Goal: Transaction & Acquisition: Purchase product/service

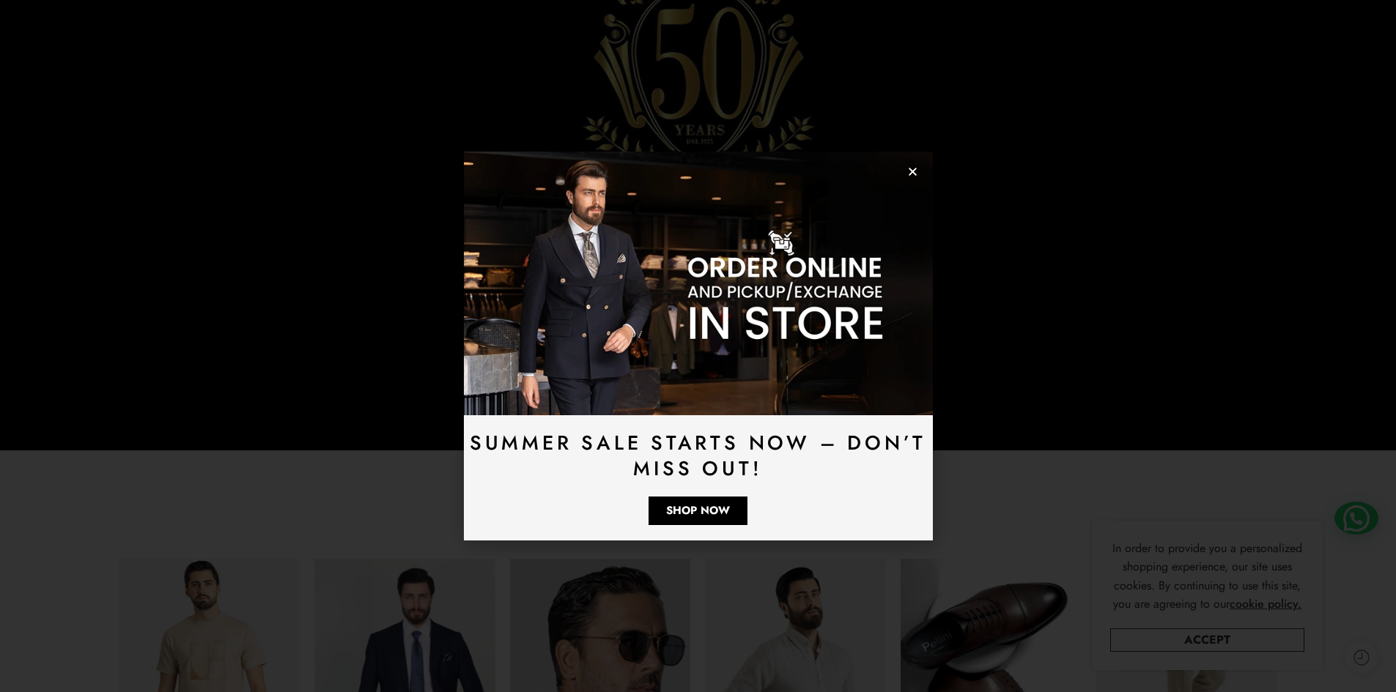
scroll to position [293, 0]
click at [911, 174] on icon "Close" at bounding box center [912, 171] width 11 height 11
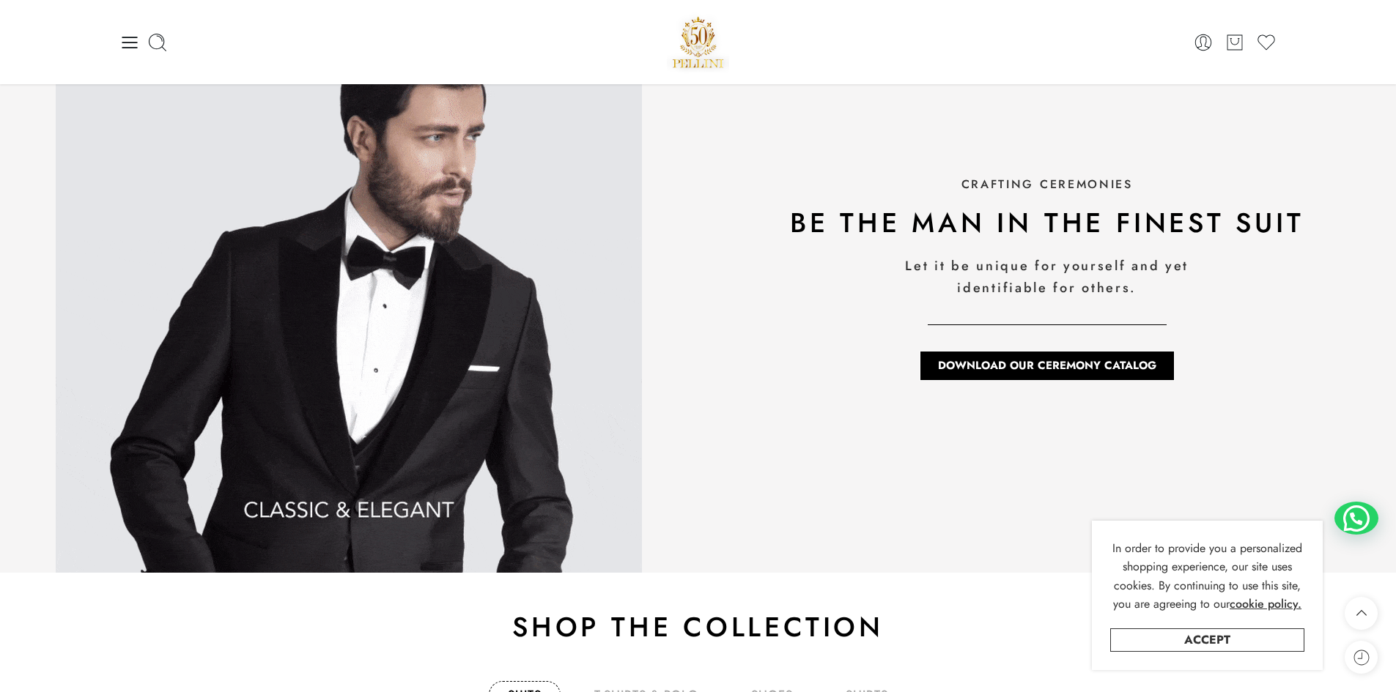
scroll to position [1972, 0]
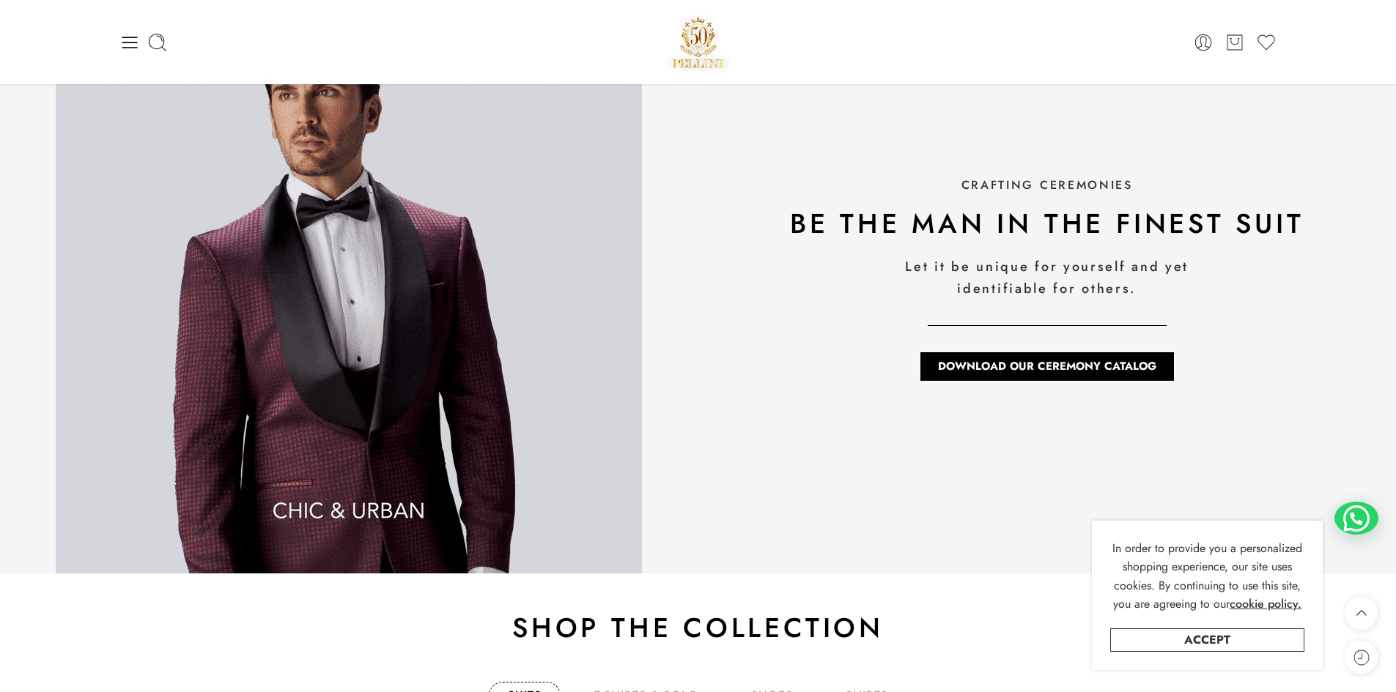
drag, startPoint x: 111, startPoint y: 41, endPoint x: 144, endPoint y: 37, distance: 32.4
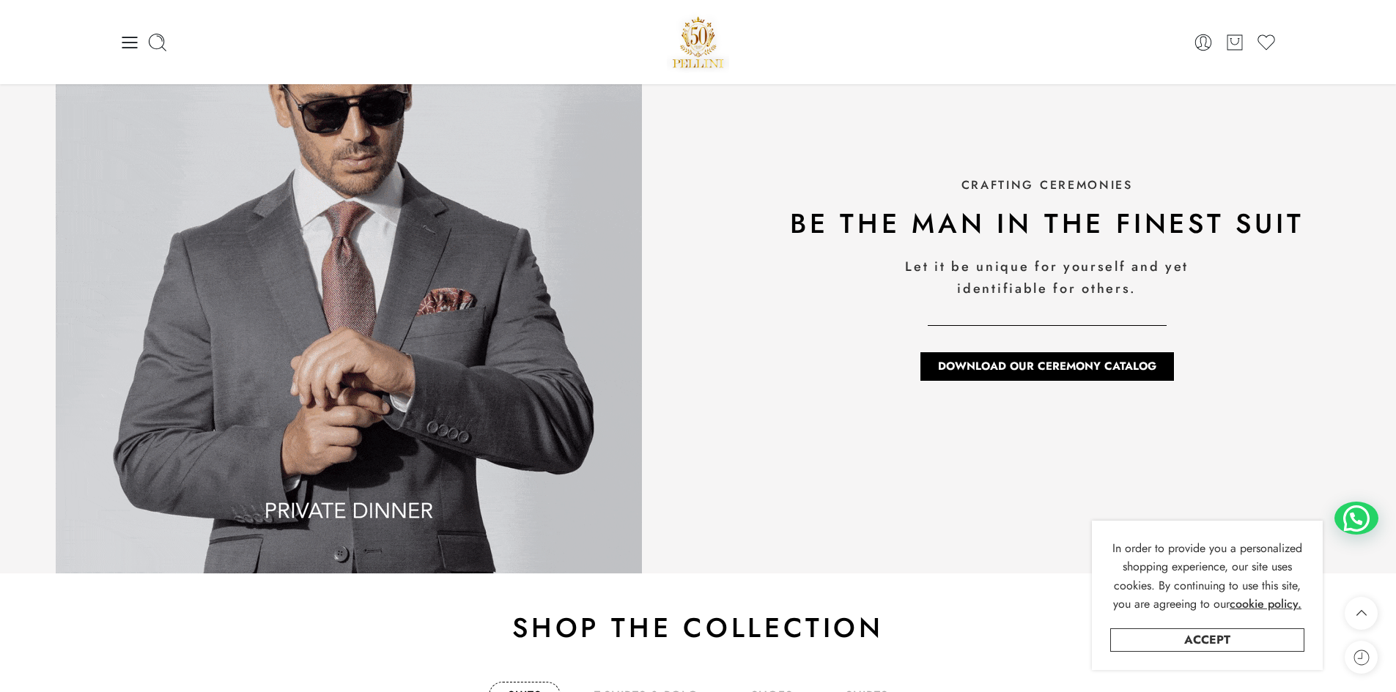
click at [127, 41] on div "0 Cart 0 Cart 0 Wishlist Search here" at bounding box center [698, 42] width 1396 height 84
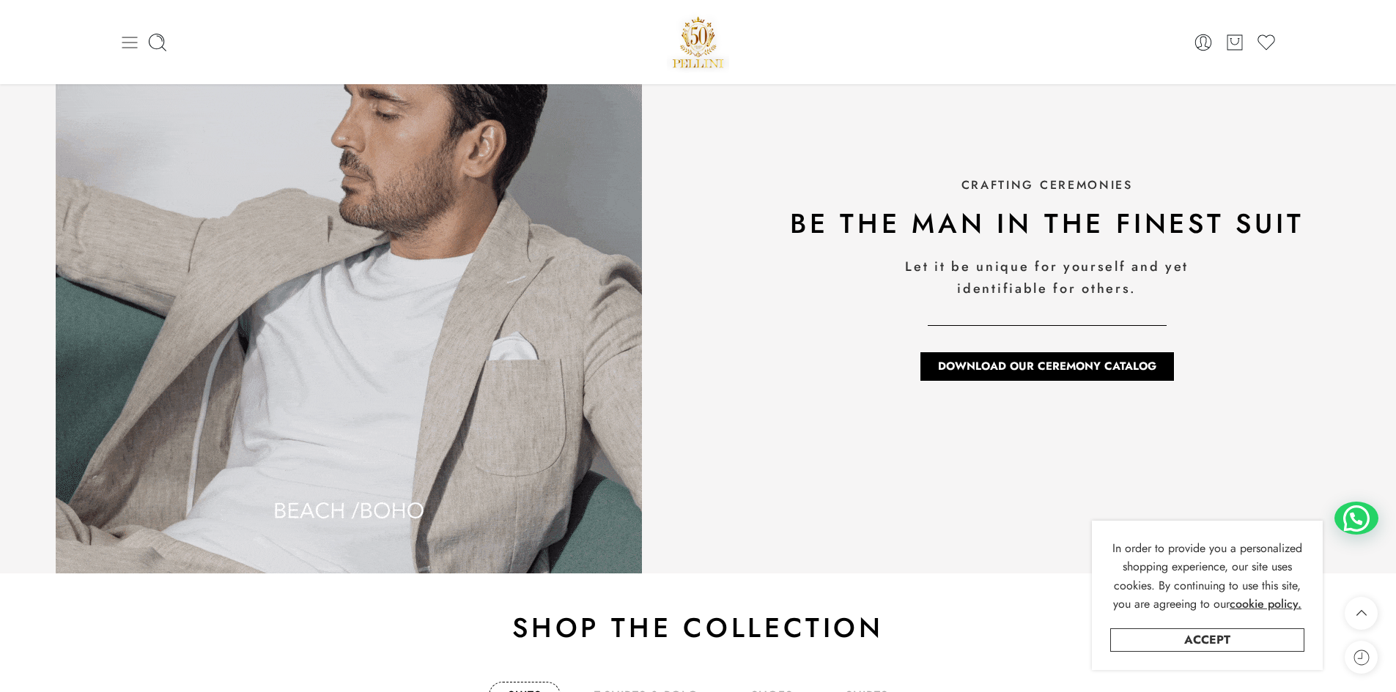
click at [132, 43] on icon at bounding box center [129, 42] width 21 height 21
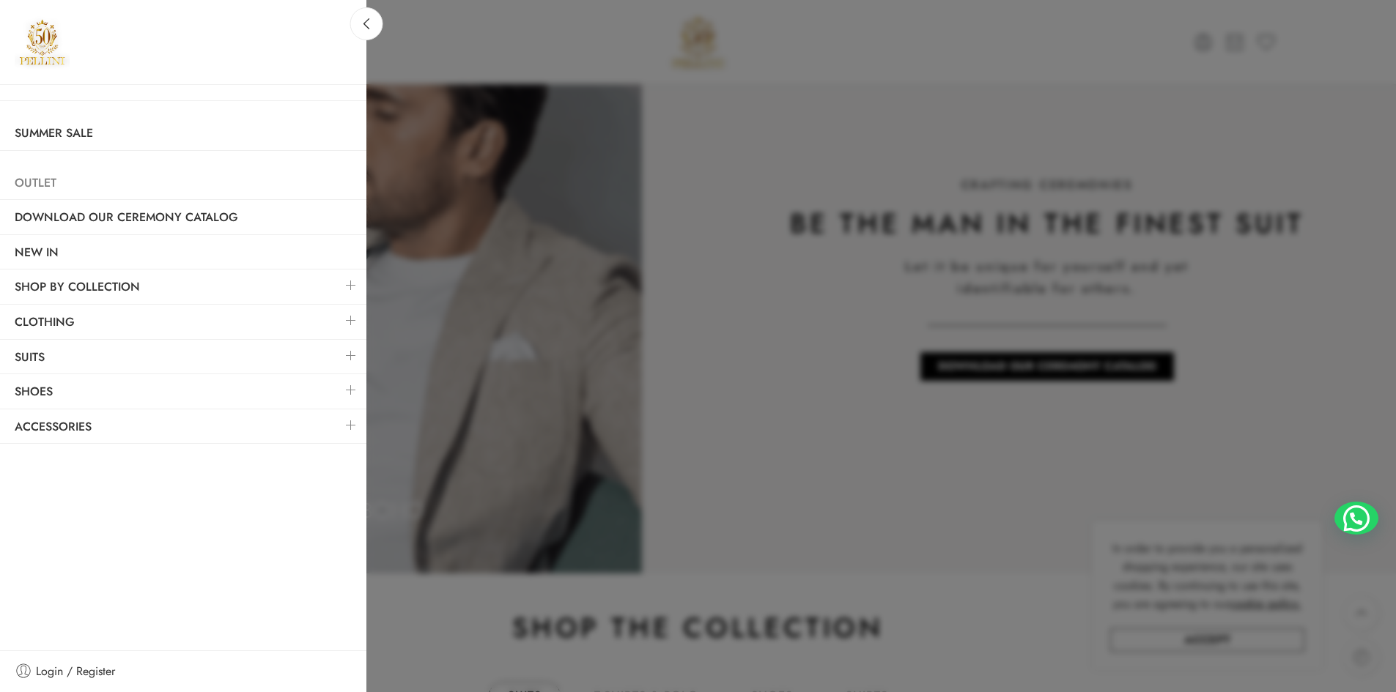
click at [148, 171] on link "Outlet" at bounding box center [183, 183] width 366 height 34
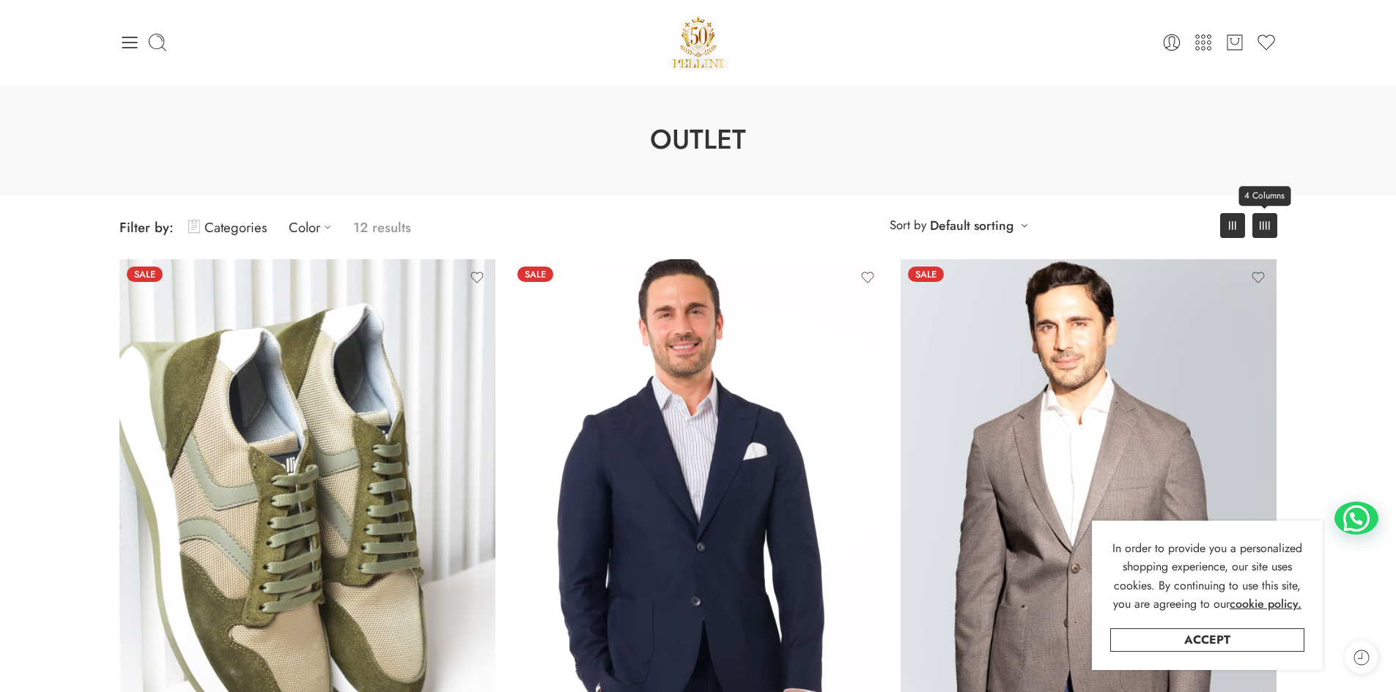
click at [1263, 230] on link "4 Columns" at bounding box center [1264, 225] width 25 height 25
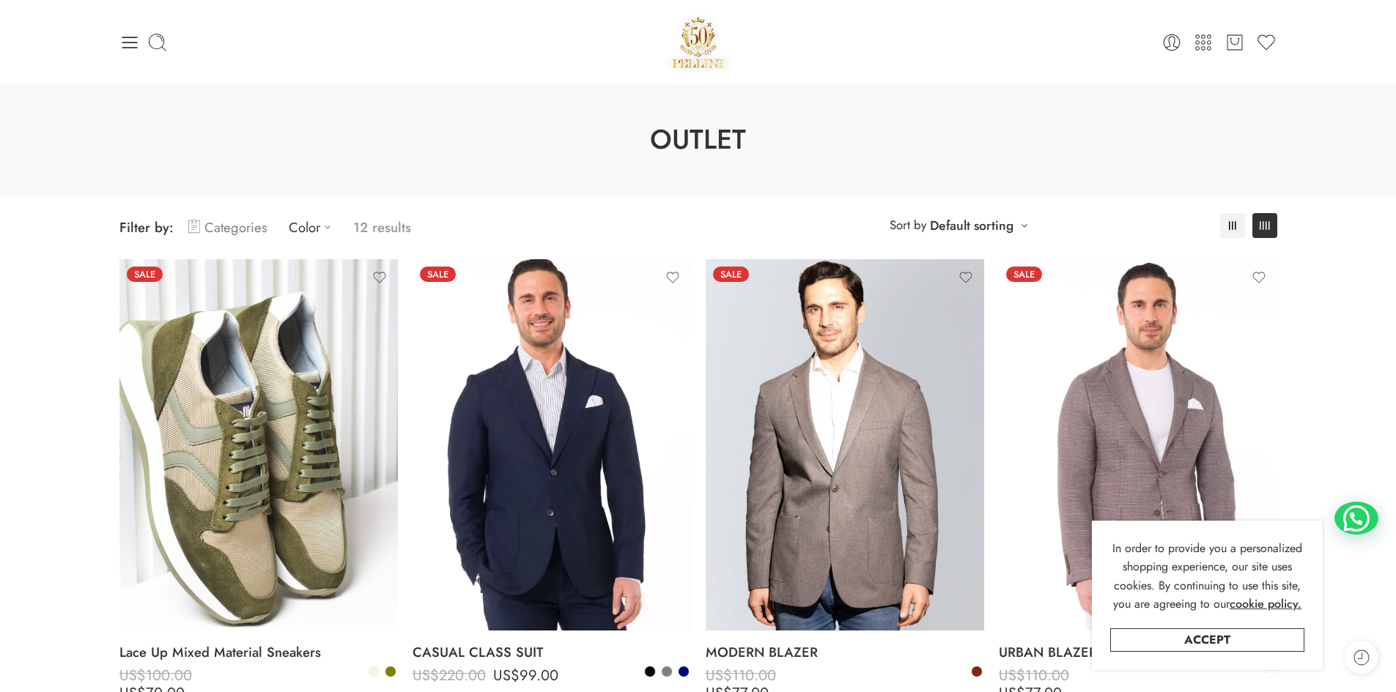
click at [250, 226] on link "Categories" at bounding box center [227, 227] width 78 height 34
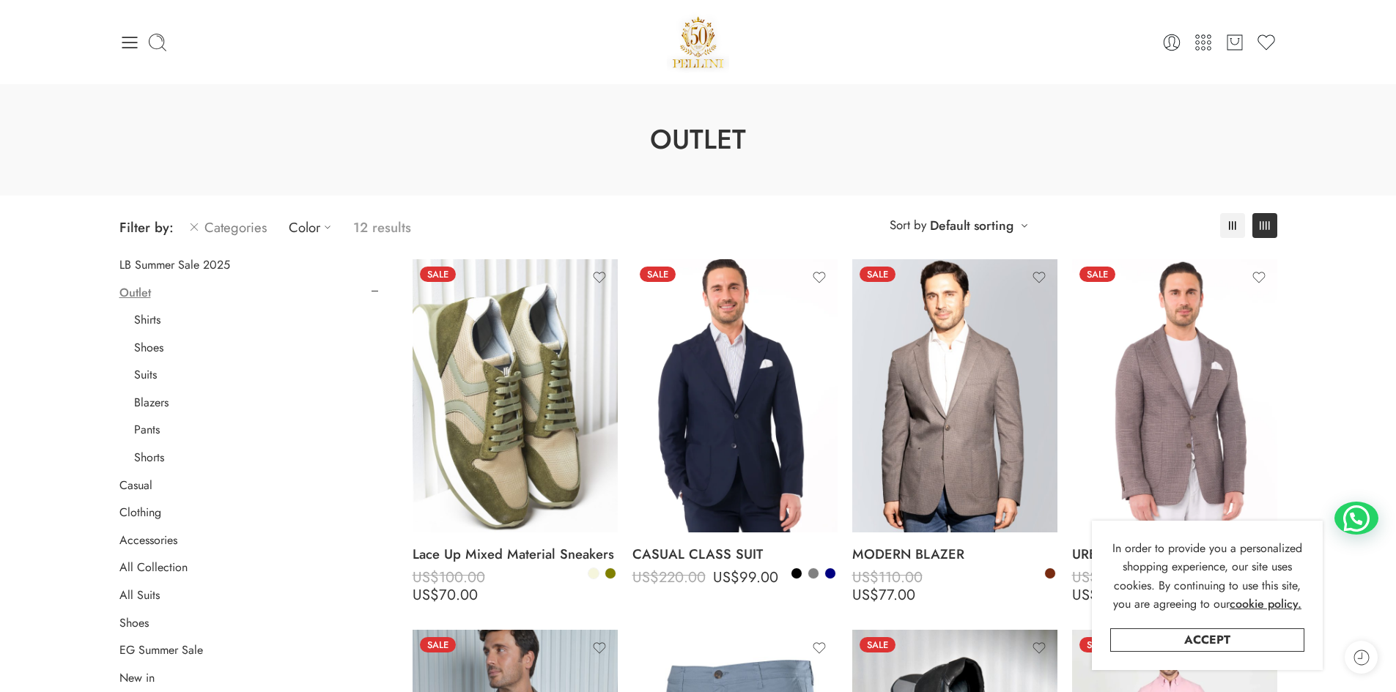
click at [141, 438] on li "Pants" at bounding box center [256, 430] width 244 height 19
click at [142, 435] on link "Pants" at bounding box center [147, 430] width 26 height 15
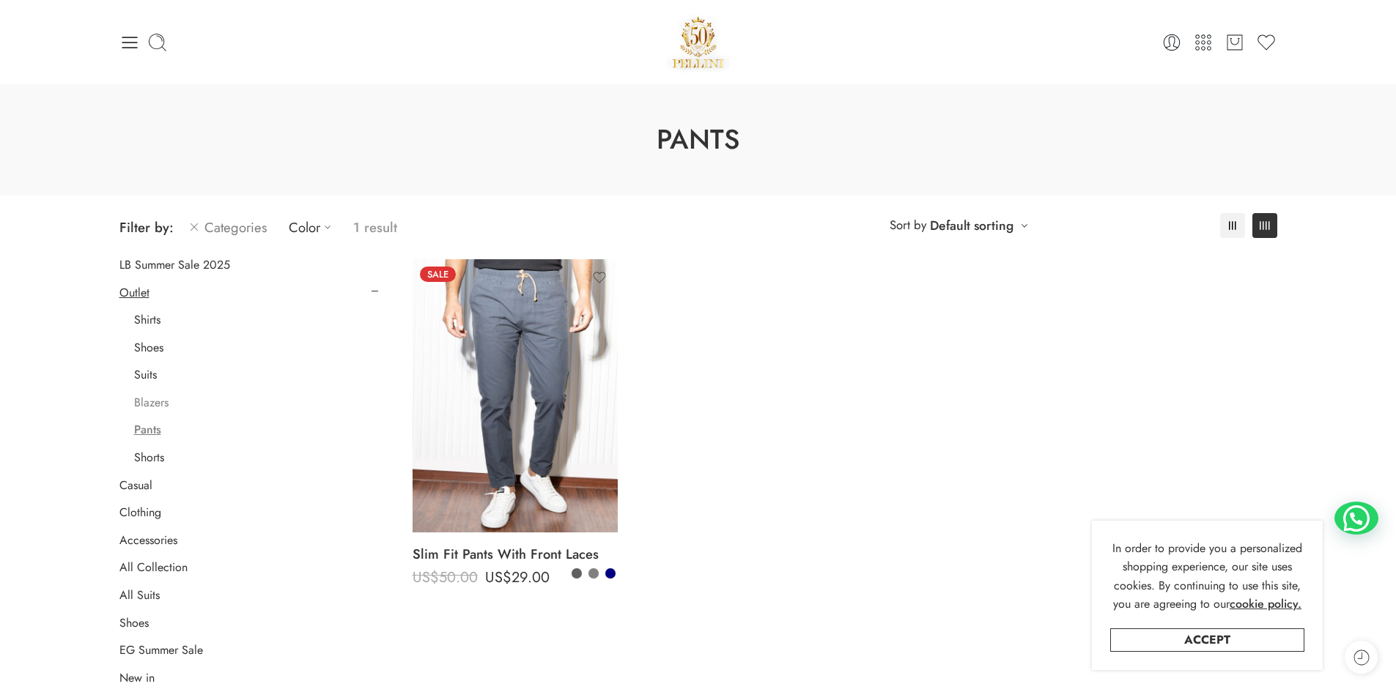
click at [158, 409] on link "Blazers" at bounding box center [151, 403] width 34 height 15
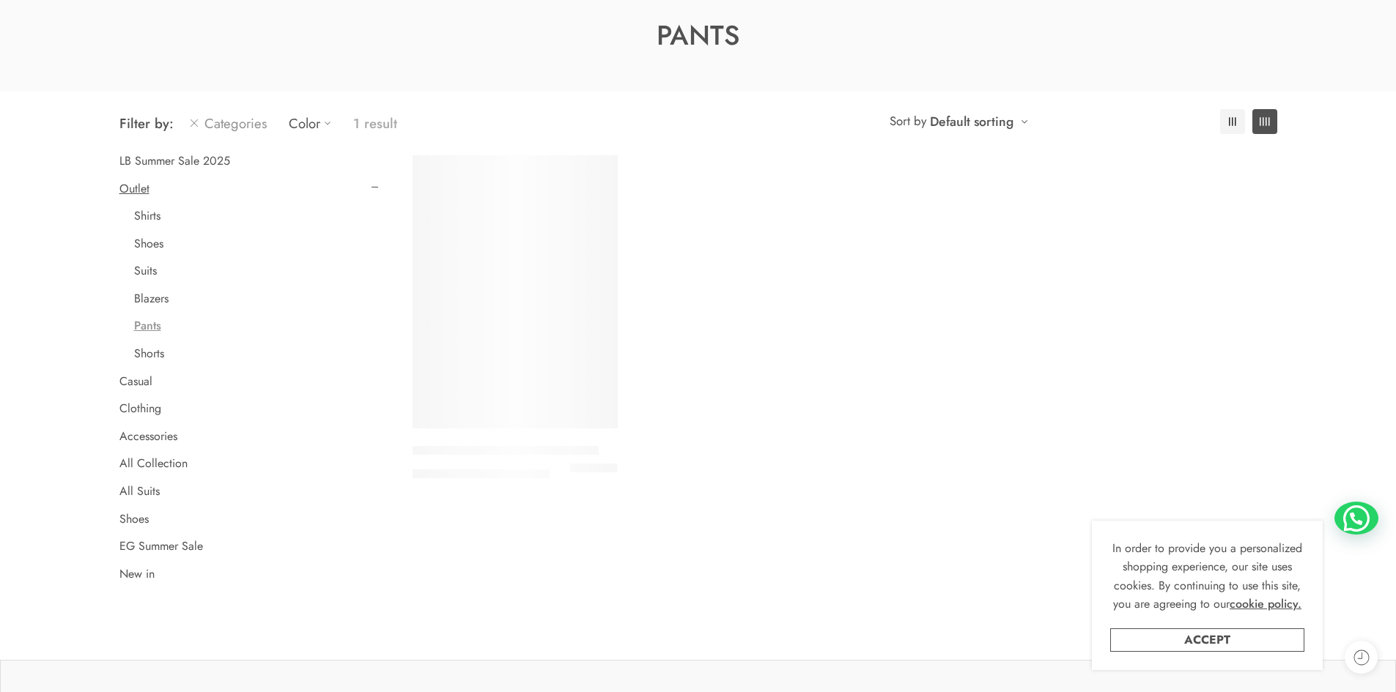
scroll to position [115, 0]
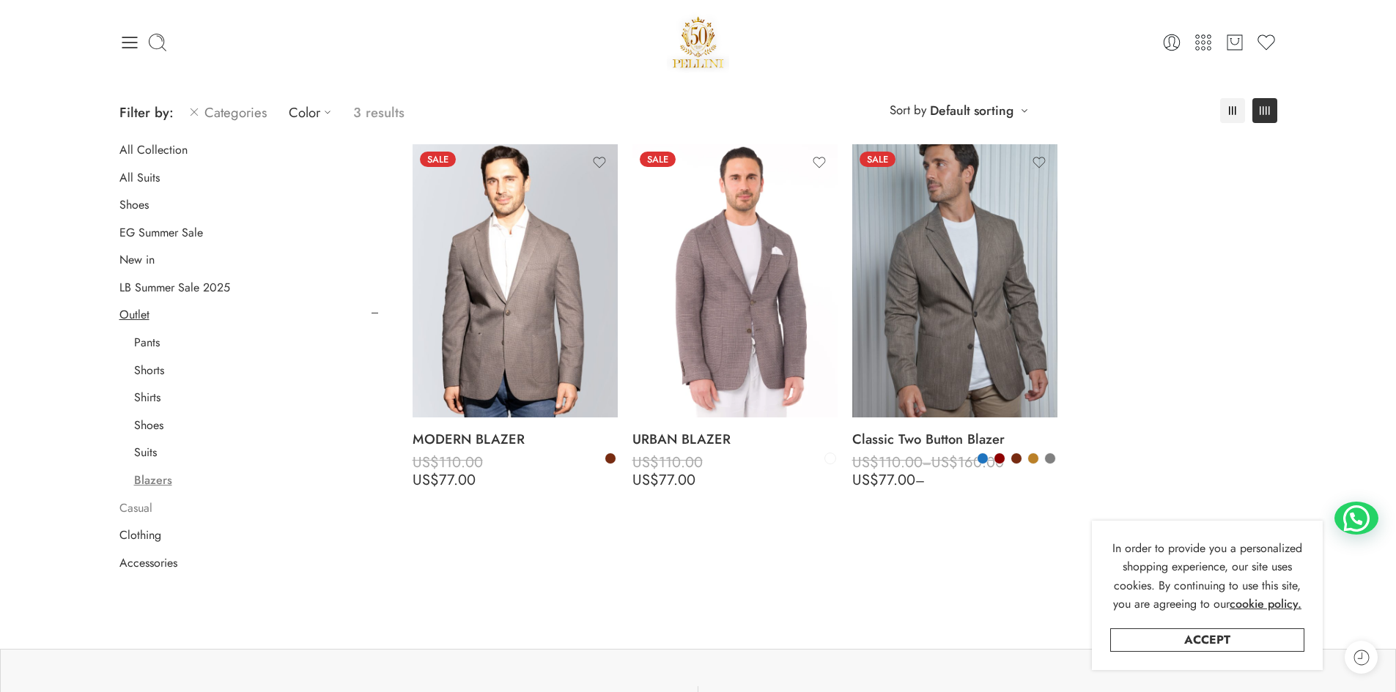
click at [135, 506] on link "Casual" at bounding box center [135, 508] width 33 height 15
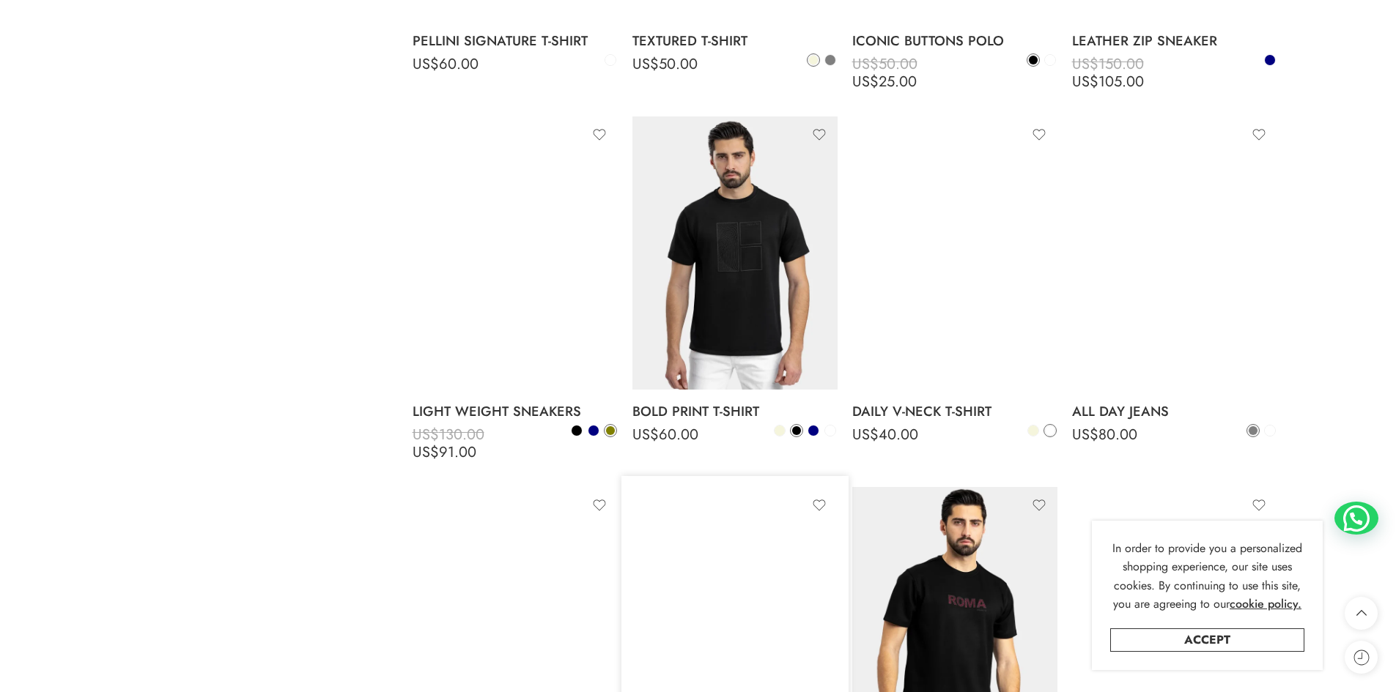
scroll to position [1581, 0]
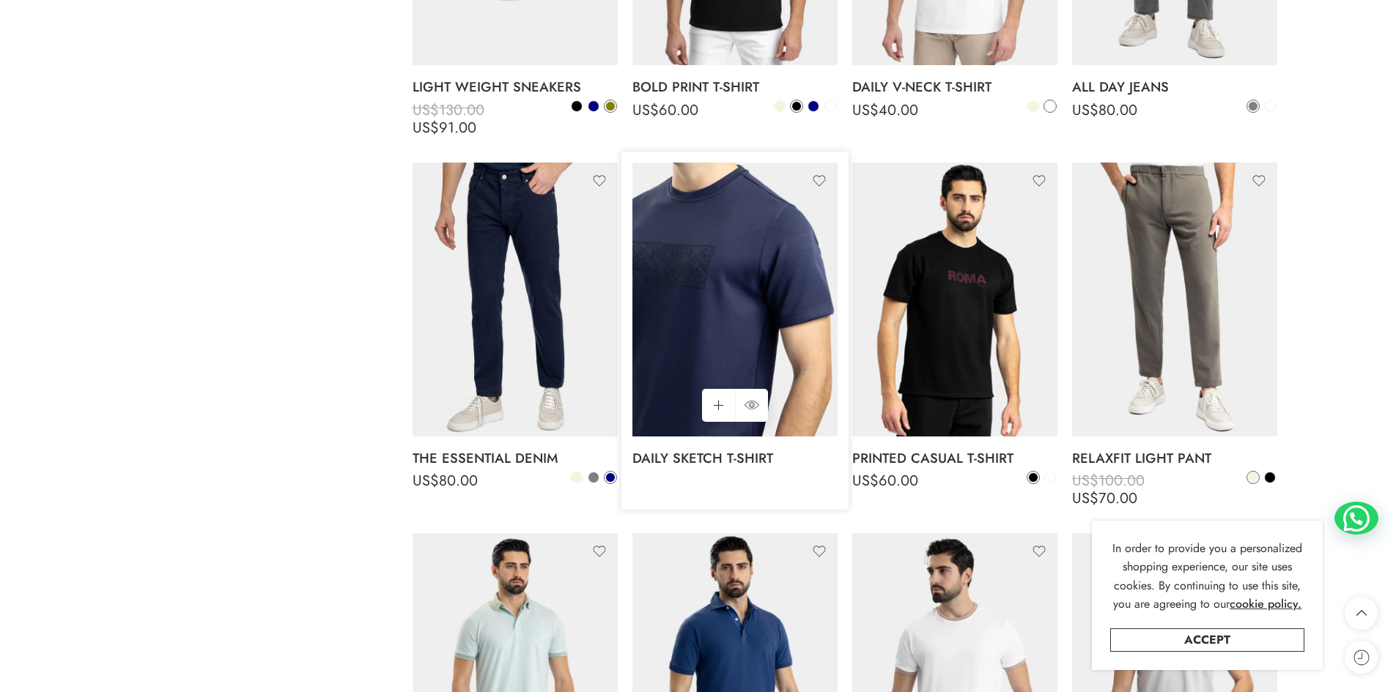
click at [750, 273] on img at bounding box center [734, 299] width 205 height 273
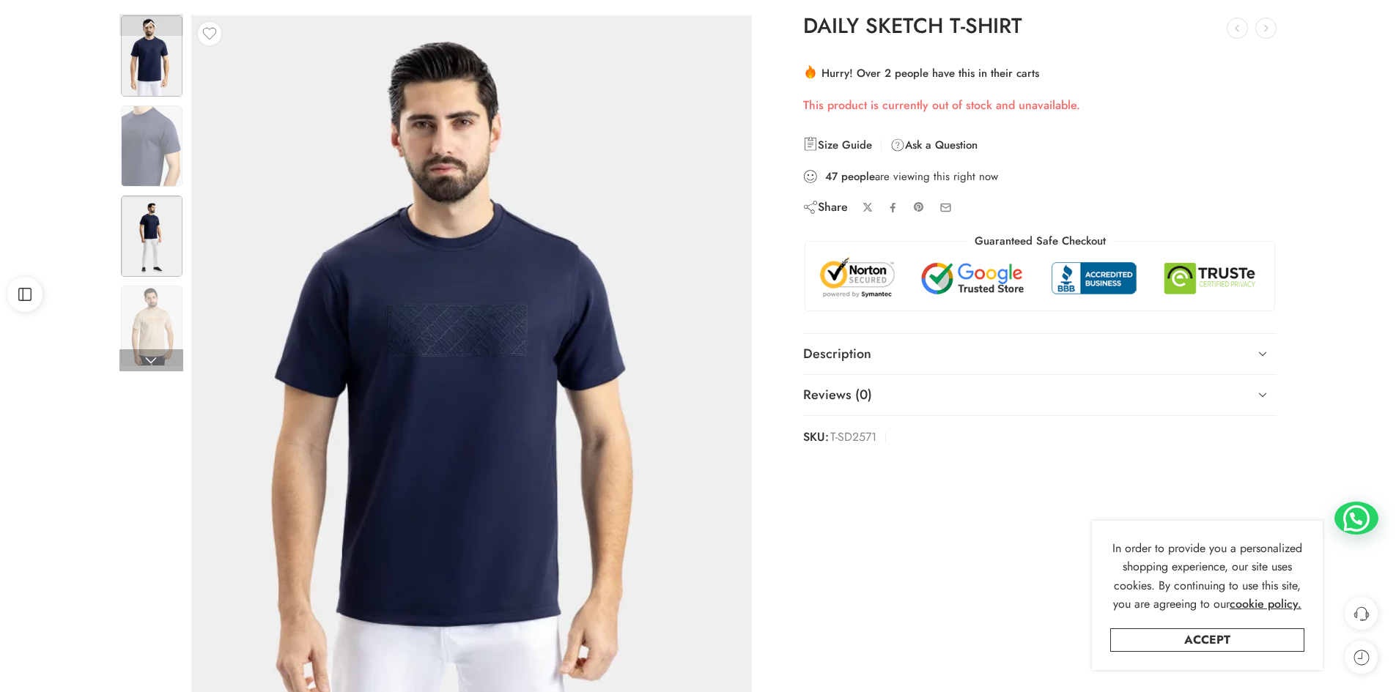
scroll to position [220, 0]
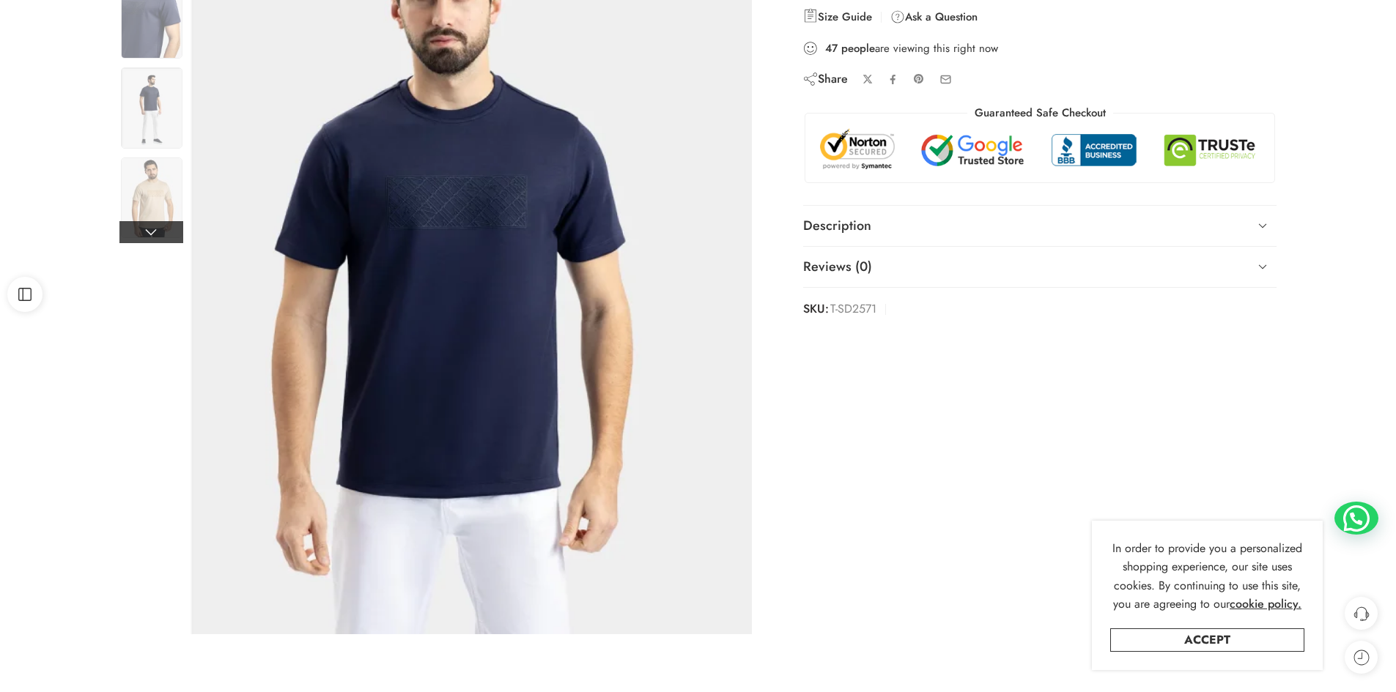
click at [152, 231] on link at bounding box center [151, 232] width 64 height 22
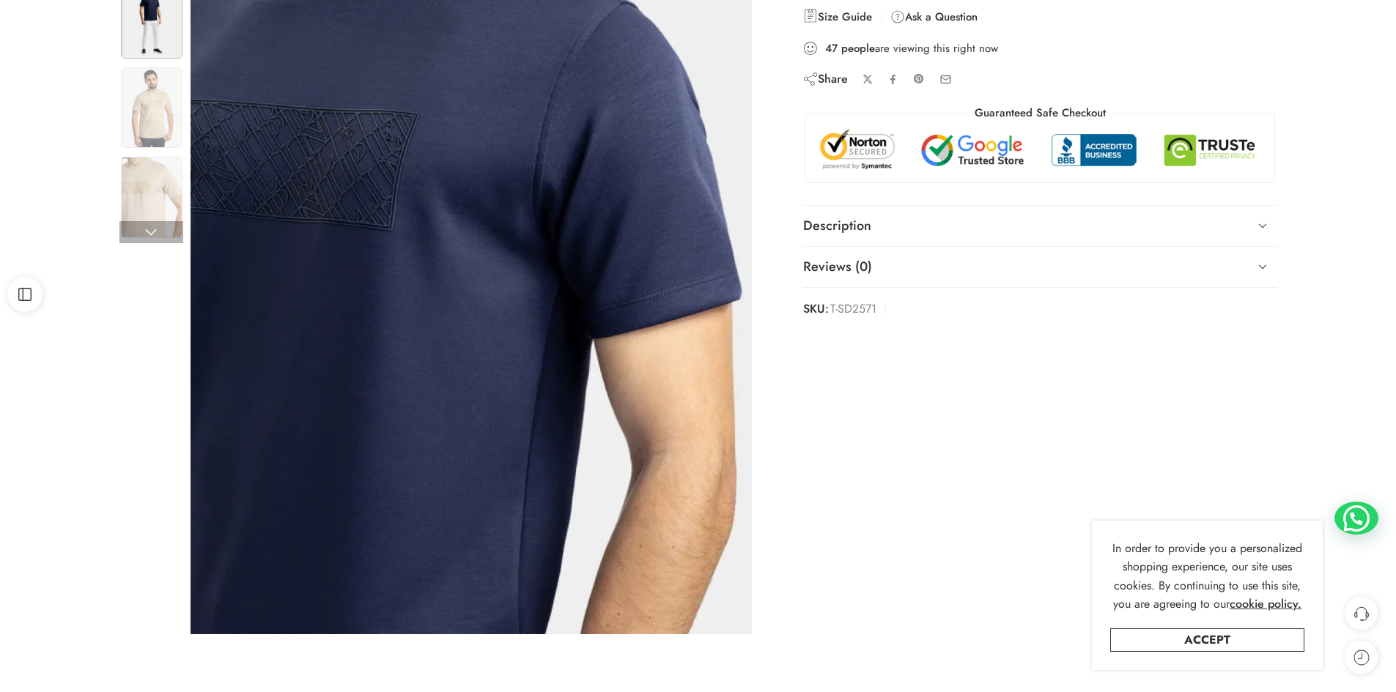
scroll to position [0, 0]
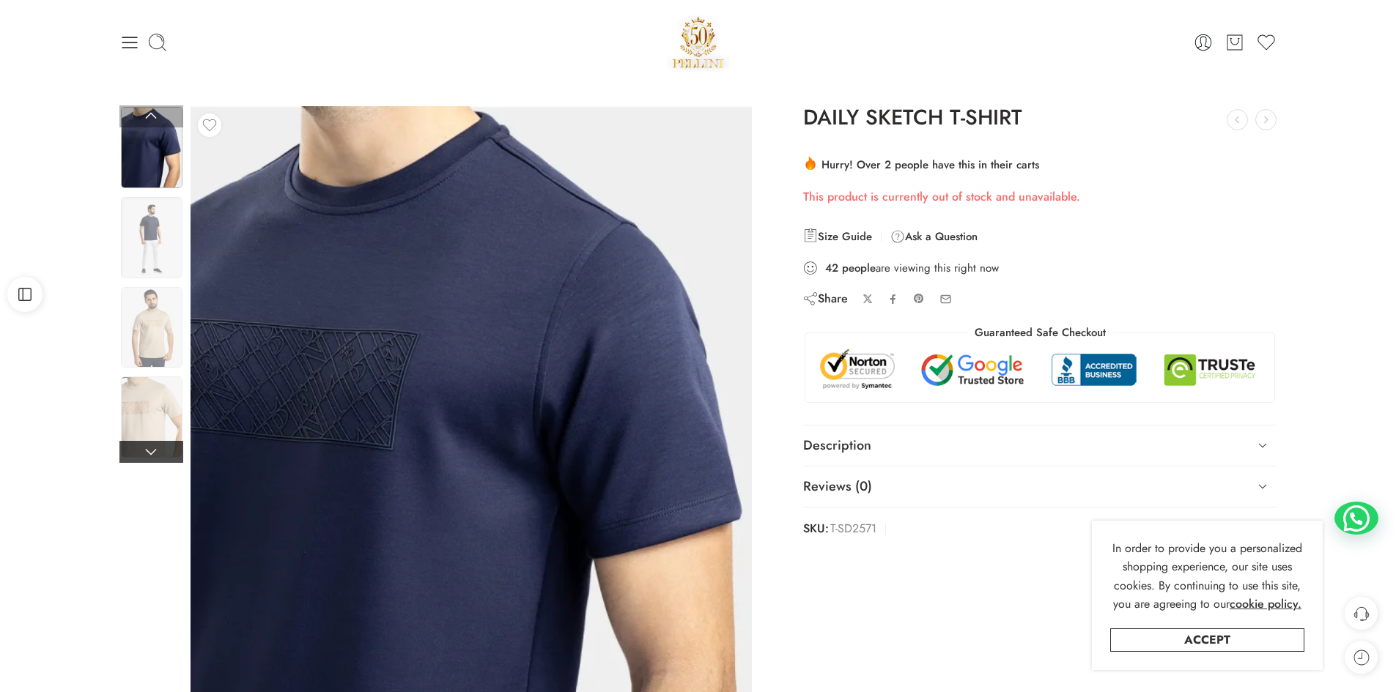
click at [144, 447] on link at bounding box center [151, 452] width 64 height 22
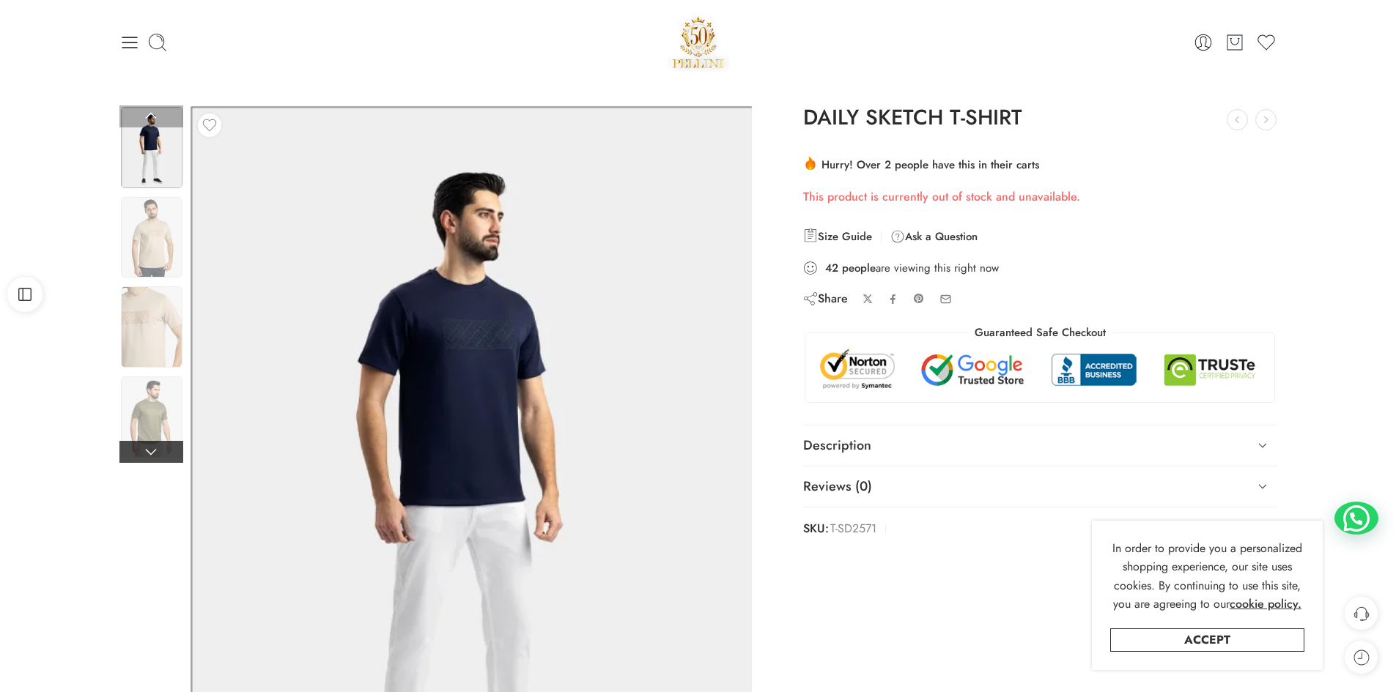
click at [147, 447] on link at bounding box center [151, 452] width 64 height 22
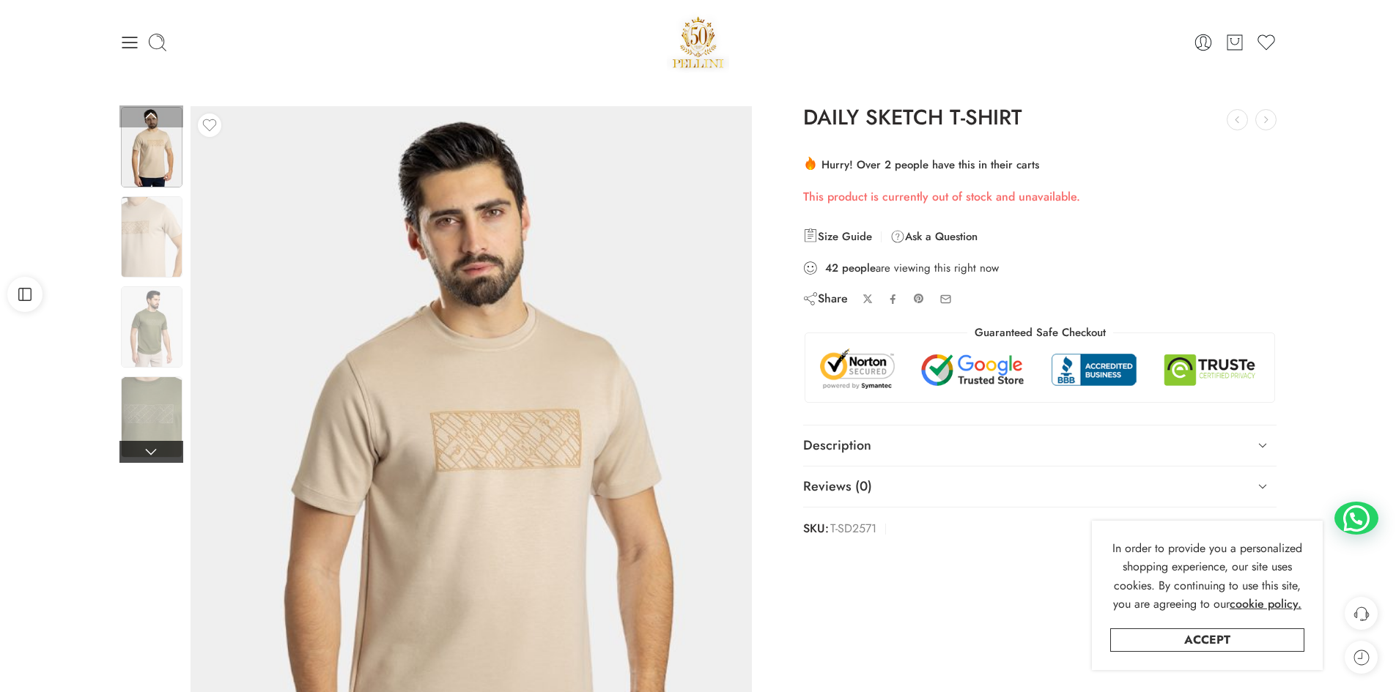
click at [147, 447] on link at bounding box center [151, 452] width 64 height 22
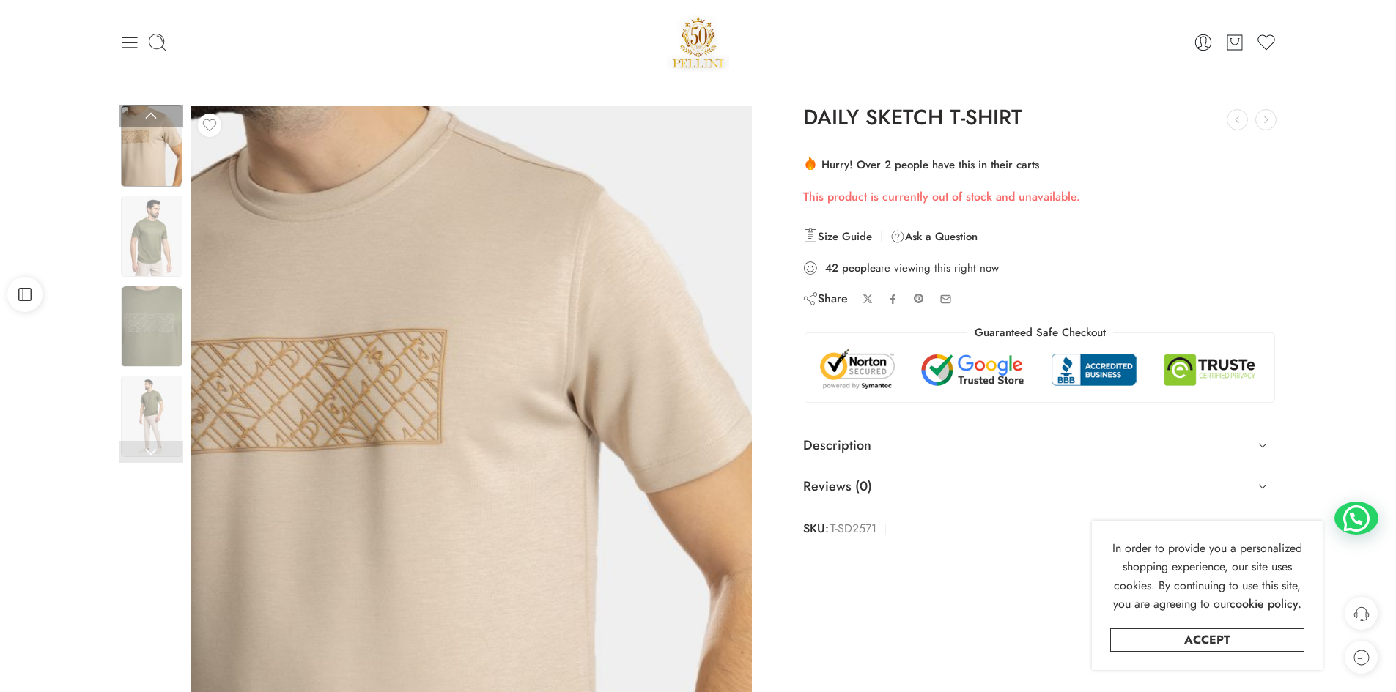
click at [148, 446] on link at bounding box center [151, 452] width 64 height 22
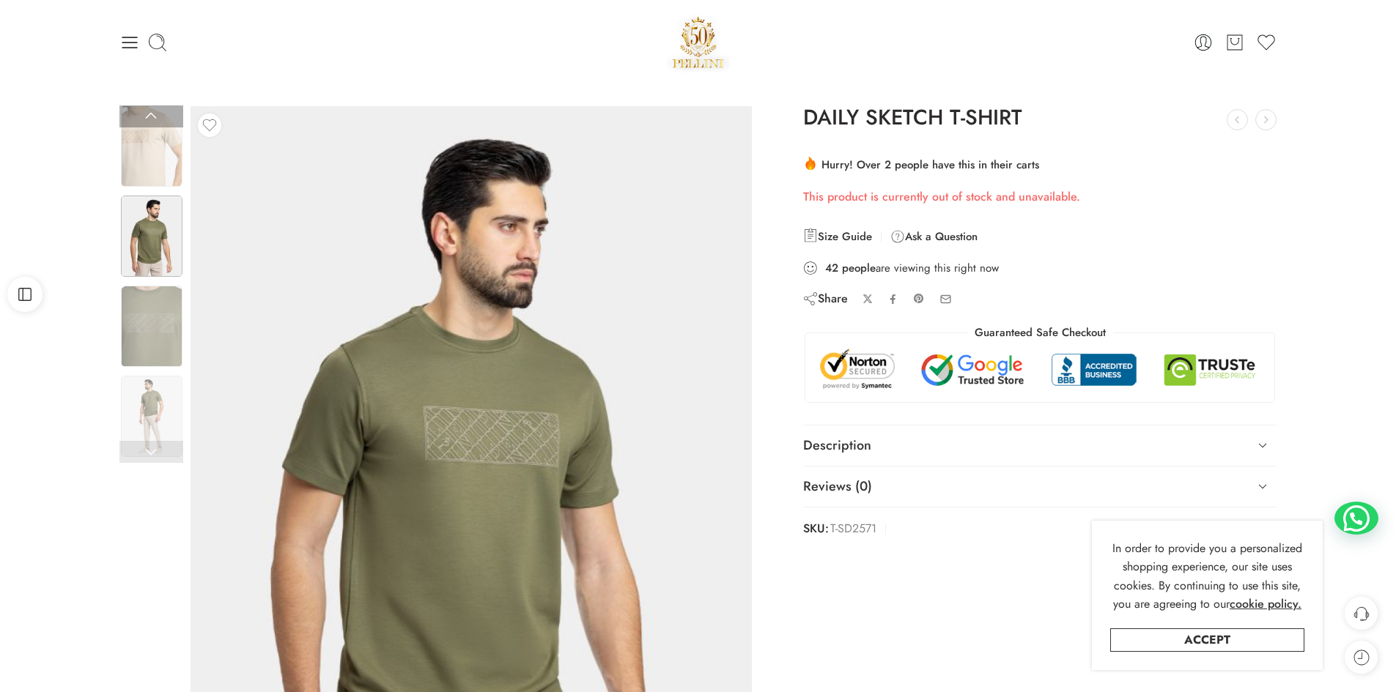
click at [148, 446] on link at bounding box center [151, 452] width 64 height 22
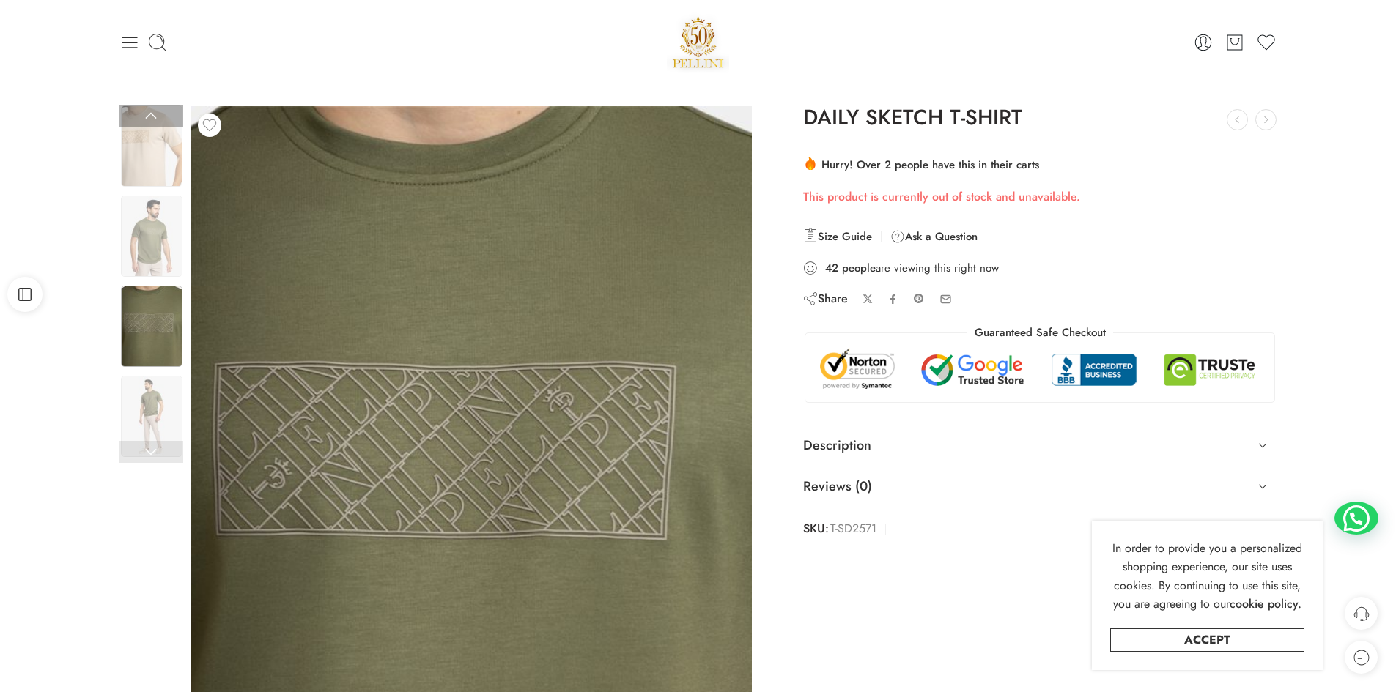
click at [148, 446] on link at bounding box center [151, 452] width 64 height 22
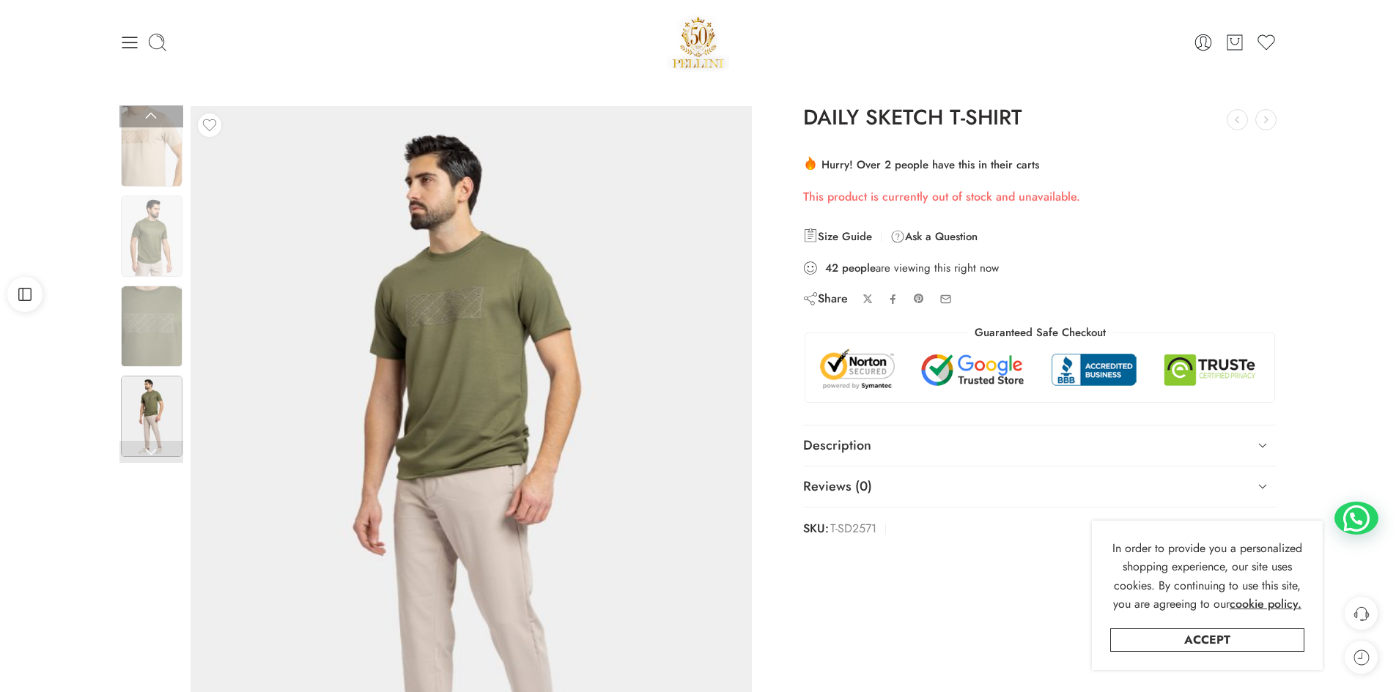
click at [148, 446] on link at bounding box center [151, 452] width 64 height 22
